Goal: Information Seeking & Learning: Understand process/instructions

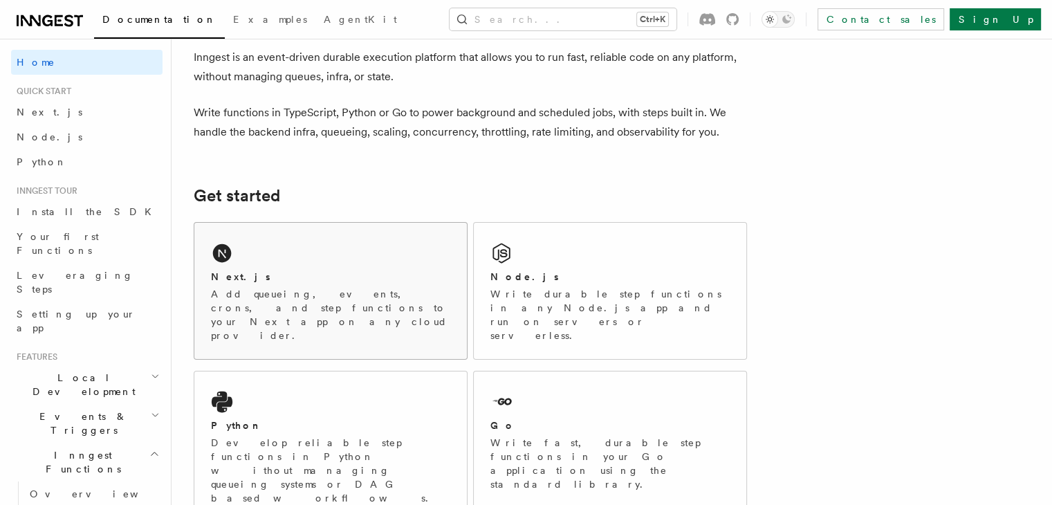
click at [285, 236] on div "Next.js Add queueing, events, crons, and step functions to your Next app on any…" at bounding box center [330, 291] width 273 height 136
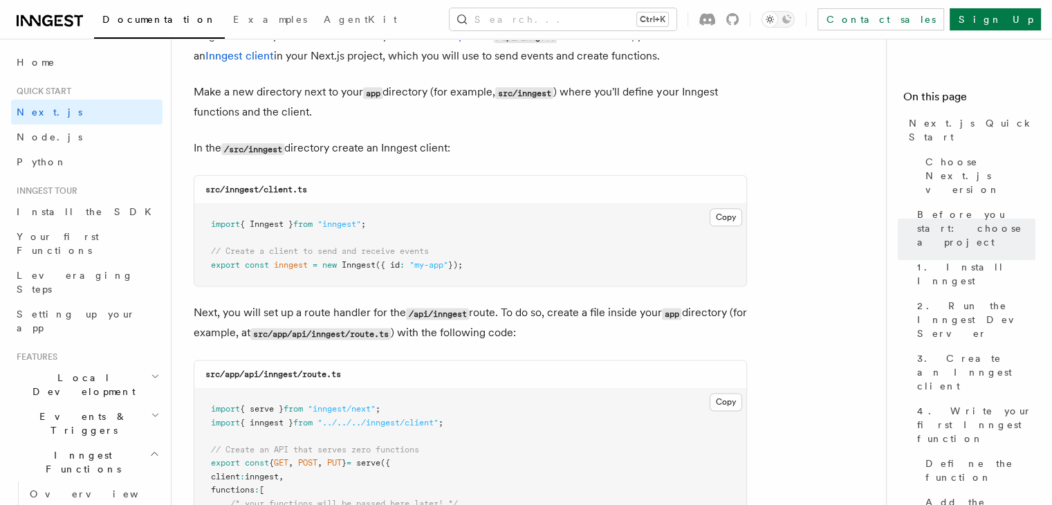
scroll to position [1694, 0]
click at [725, 216] on button "Copy Copied" at bounding box center [726, 217] width 33 height 18
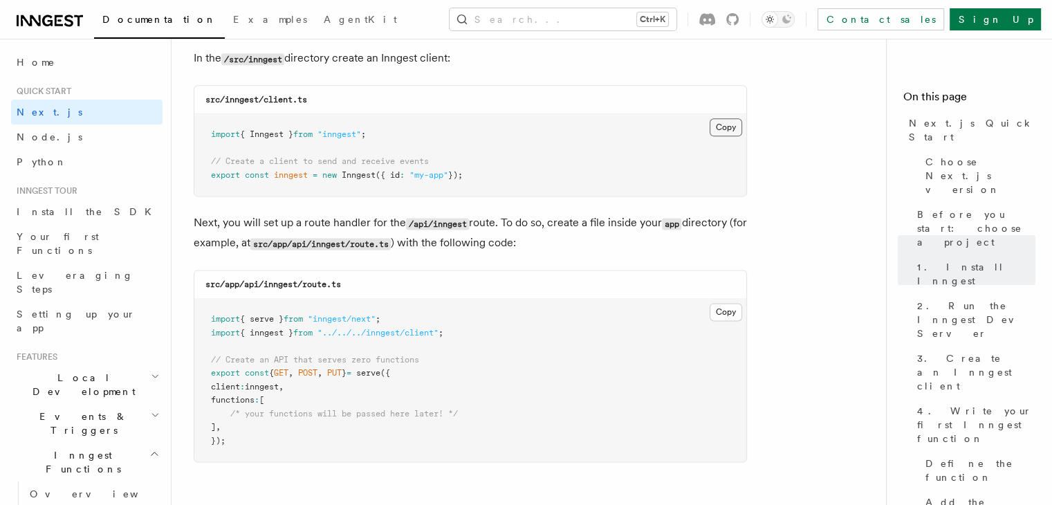
scroll to position [1767, 0]
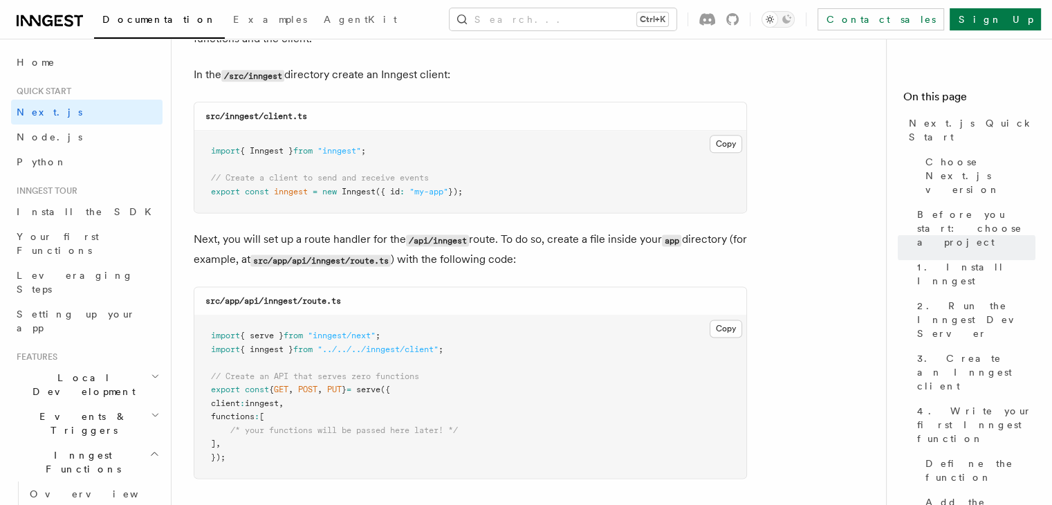
click at [460, 210] on pre "import { Inngest } from "inngest" ; // Create a client to send and receive even…" at bounding box center [470, 172] width 552 height 82
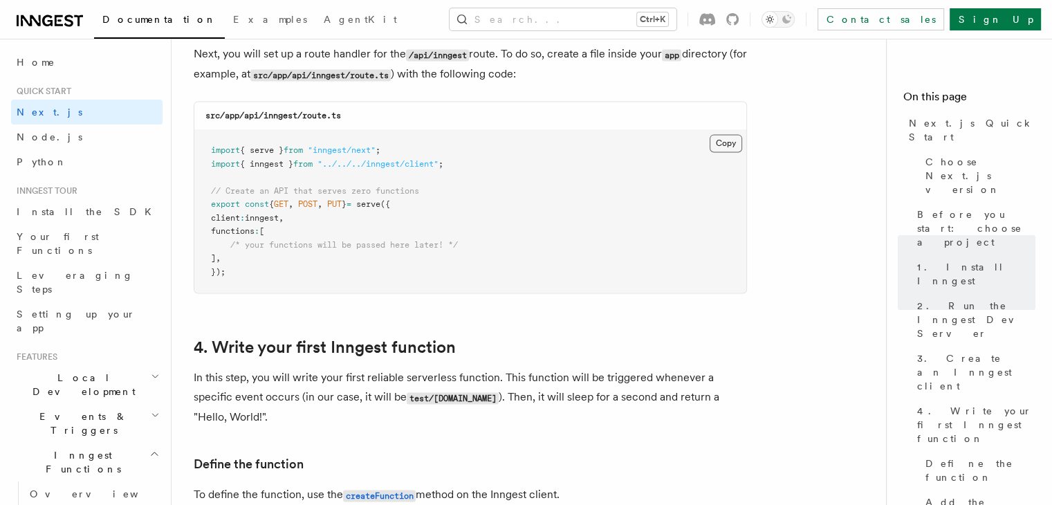
click at [726, 139] on button "Copy Copied" at bounding box center [726, 143] width 33 height 18
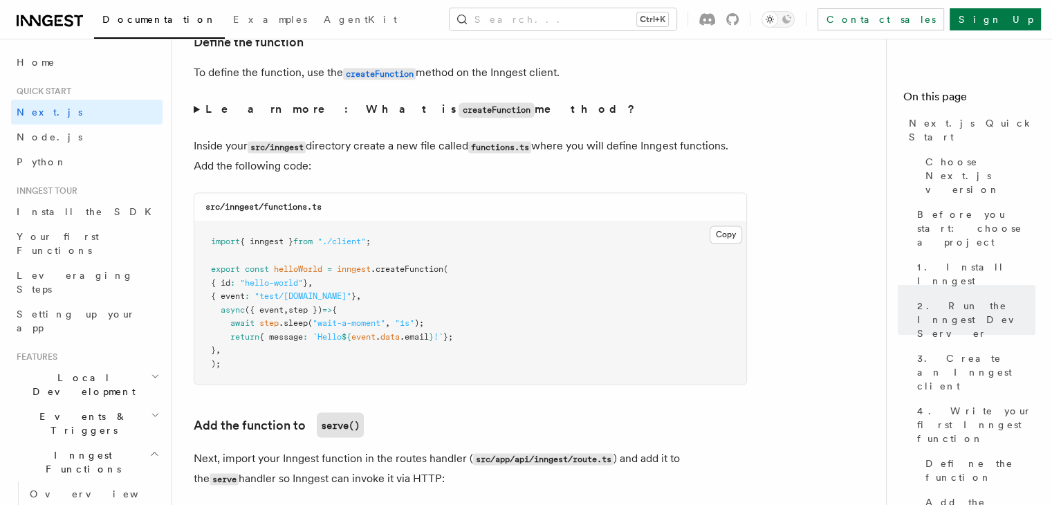
scroll to position [2402, 0]
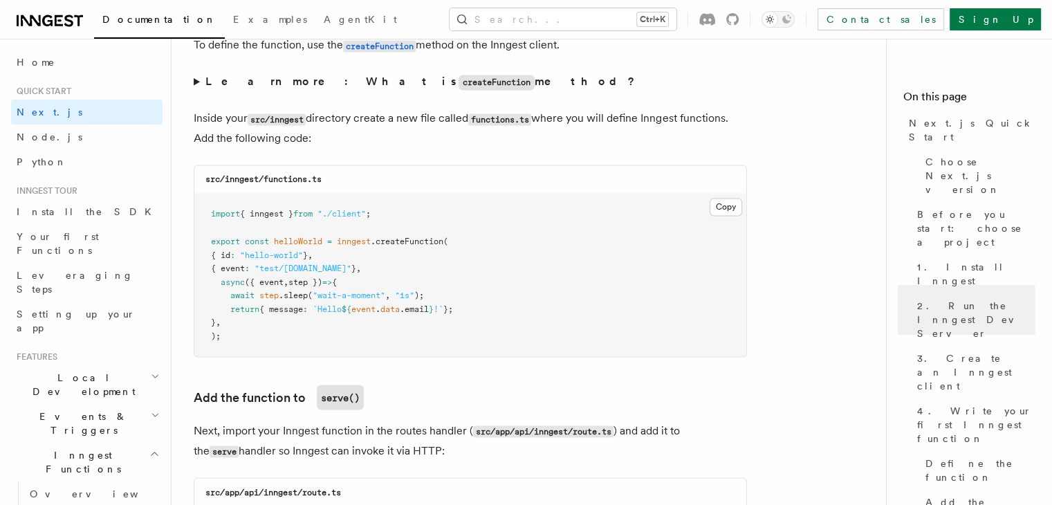
click at [569, 279] on pre "import { inngest } from "./client" ; export const helloWorld = inngest .createF…" at bounding box center [470, 275] width 552 height 163
click at [728, 203] on button "Copy Copied" at bounding box center [726, 207] width 33 height 18
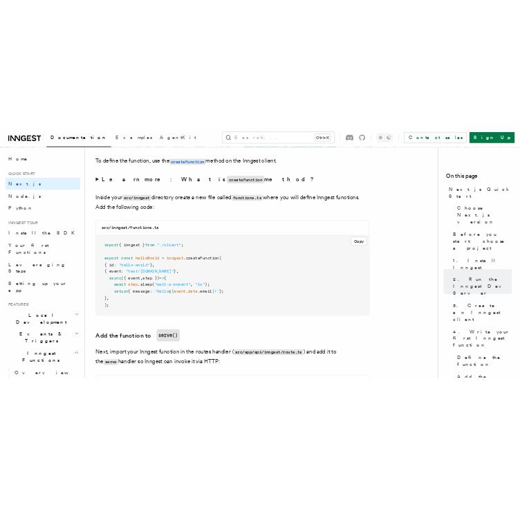
scroll to position [2380, 0]
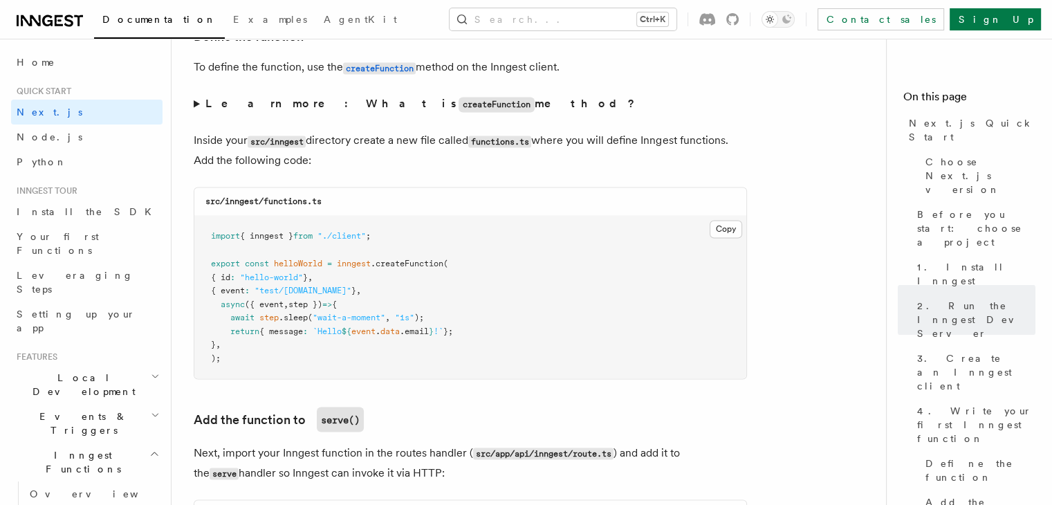
click at [592, 216] on div "src/inngest/functions.ts" at bounding box center [470, 201] width 552 height 28
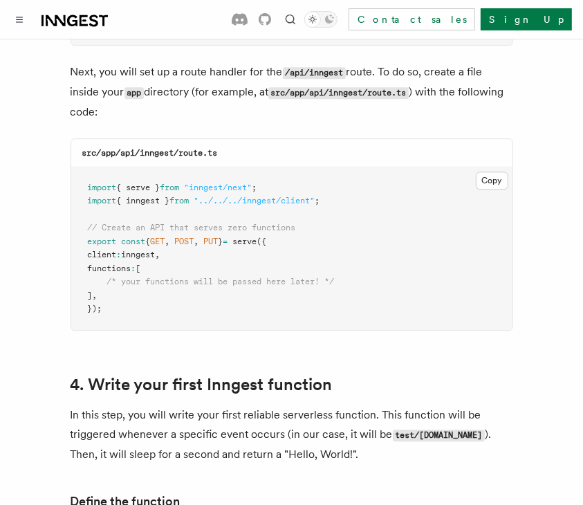
scroll to position [1956, 0]
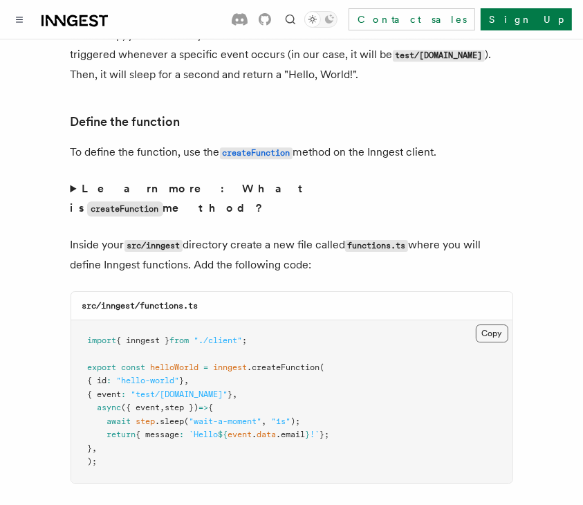
click at [492, 324] on button "Copy Copied" at bounding box center [492, 333] width 33 height 18
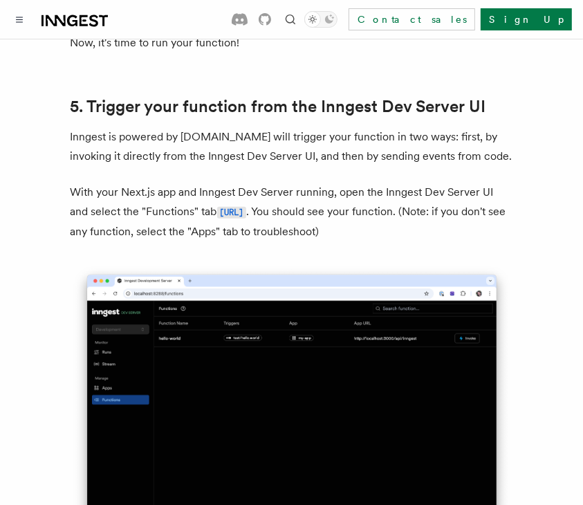
scroll to position [3226, 0]
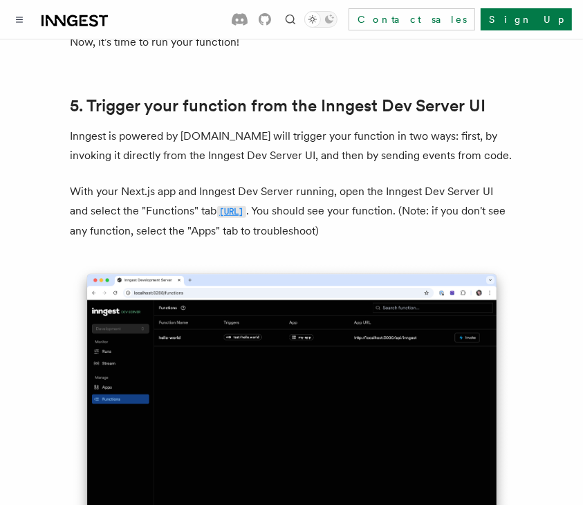
click at [246, 206] on code "[URL]" at bounding box center [231, 212] width 29 height 12
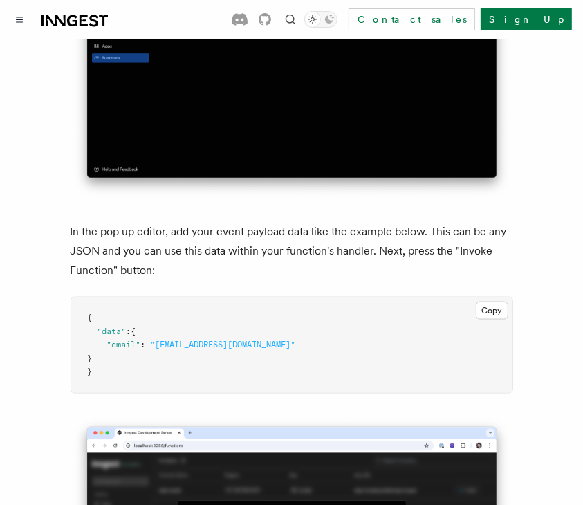
scroll to position [3910, 0]
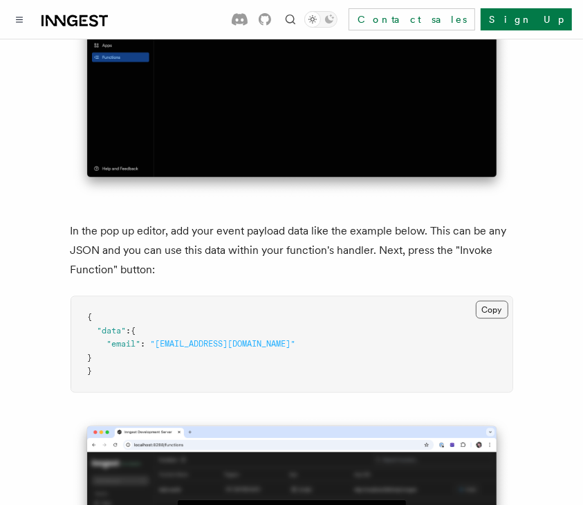
click at [493, 301] on button "Copy Copied" at bounding box center [492, 310] width 33 height 18
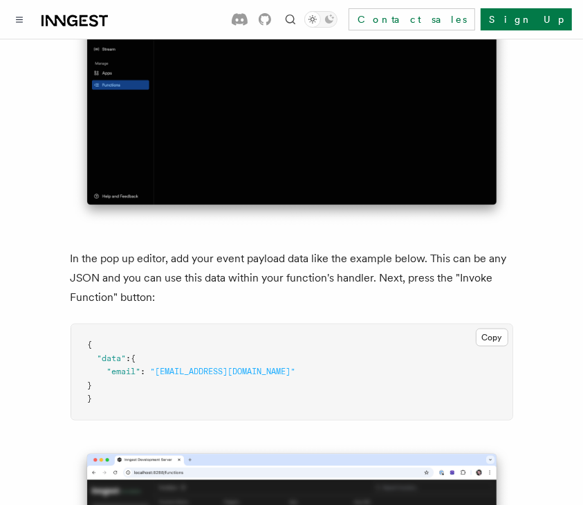
scroll to position [3890, 0]
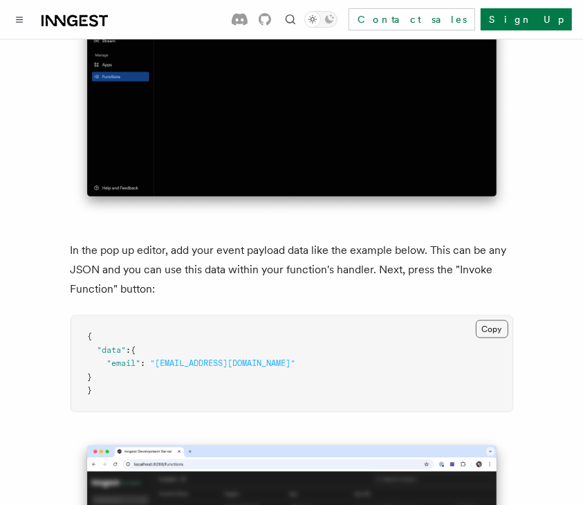
click at [488, 320] on button "Copy Copied" at bounding box center [492, 329] width 33 height 18
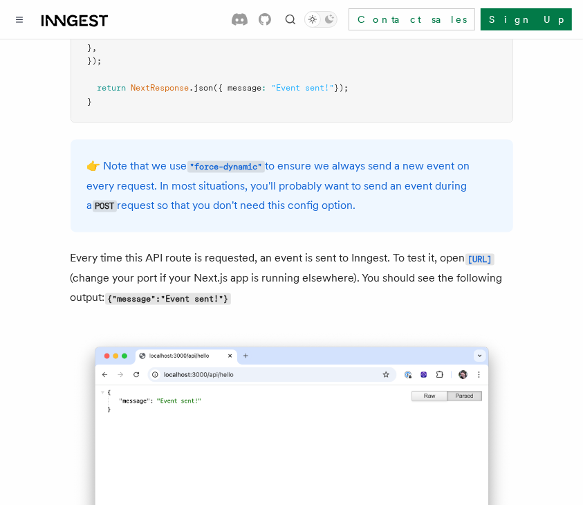
scroll to position [7032, 0]
